Goal: Navigation & Orientation: Find specific page/section

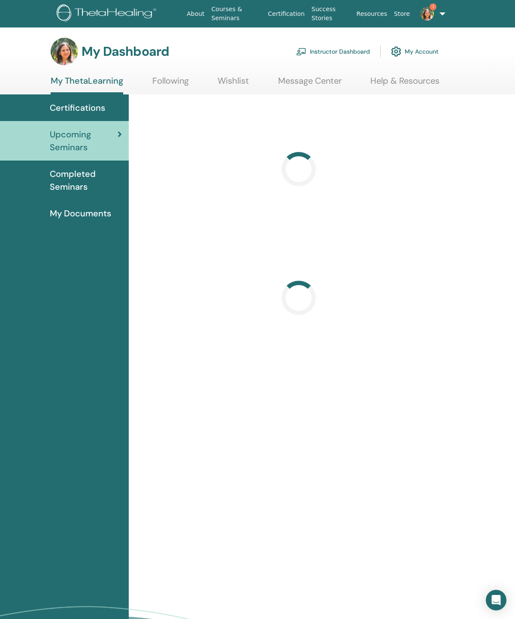
scroll to position [21, 0]
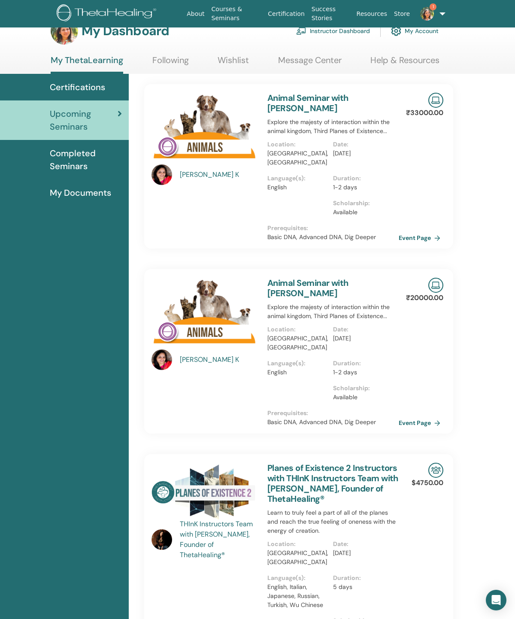
click at [335, 35] on link "Instructor Dashboard" at bounding box center [333, 30] width 74 height 19
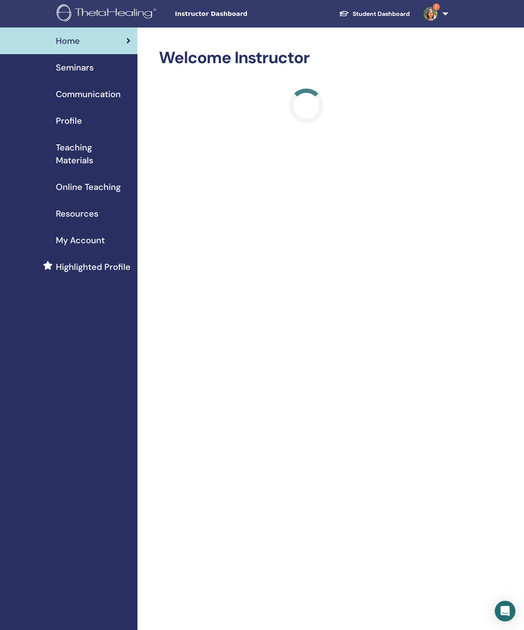
click at [61, 155] on span "Teaching Materials" at bounding box center [93, 154] width 75 height 26
click at [435, 14] on img at bounding box center [430, 14] width 14 height 14
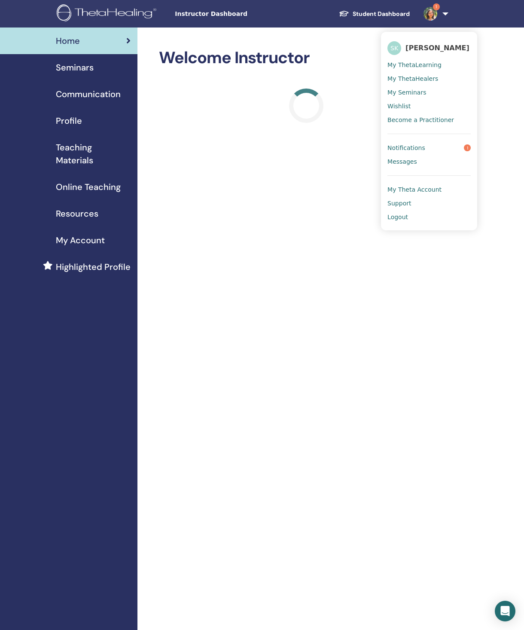
click at [448, 155] on link "Notifications 1" at bounding box center [428, 148] width 83 height 14
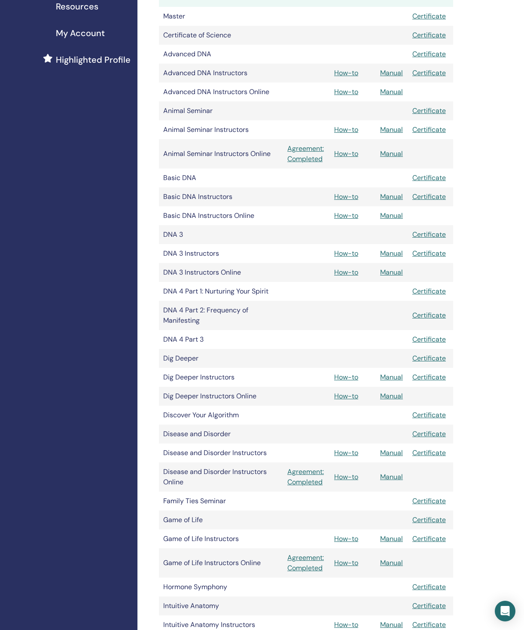
scroll to position [207, 0]
click at [388, 257] on link "Manual" at bounding box center [391, 252] width 23 height 9
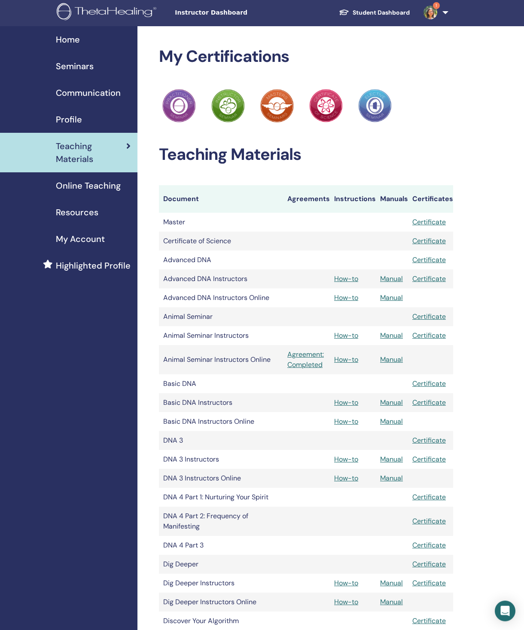
scroll to position [0, 0]
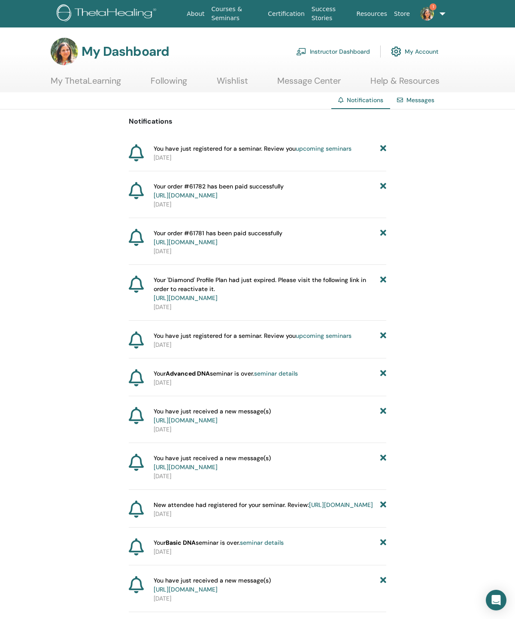
click at [331, 162] on p "2025-09-03" at bounding box center [270, 157] width 233 height 9
click at [307, 148] on link "upcoming seminars" at bounding box center [324, 149] width 56 height 8
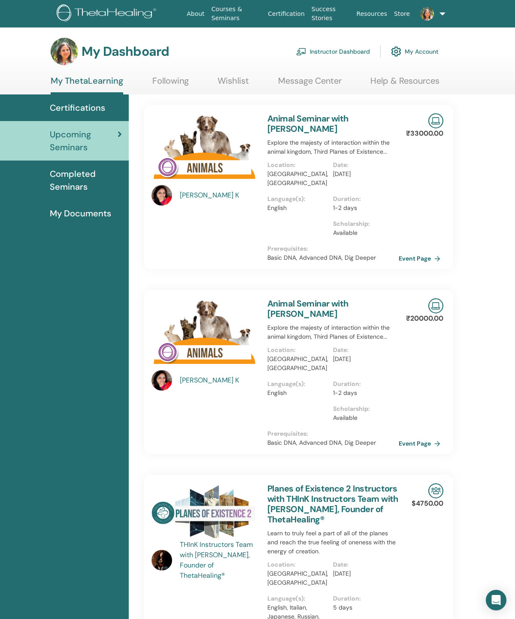
click at [430, 210] on div "₹33000.00 Event Page" at bounding box center [433, 187] width 32 height 164
click at [435, 192] on div "₹33000.00 Event Page" at bounding box center [433, 187] width 32 height 164
click at [443, 15] on link at bounding box center [429, 13] width 30 height 27
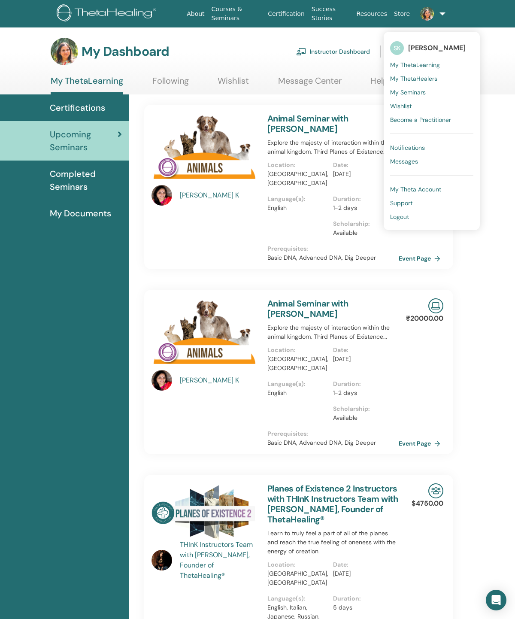
click at [410, 322] on div "[PERSON_NAME] K Animal Seminar with [PERSON_NAME] Explore the majesty of intera…" at bounding box center [299, 372] width 322 height 164
